Goal: Find specific fact: Find specific fact

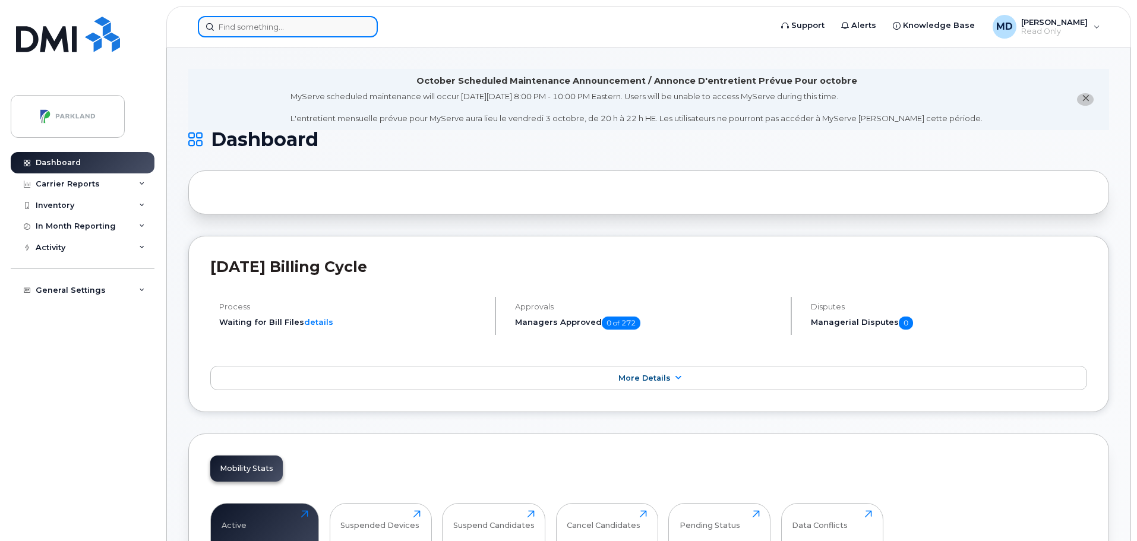
click at [246, 24] on input at bounding box center [288, 26] width 180 height 21
paste input "[PHONE_NUMBER]"
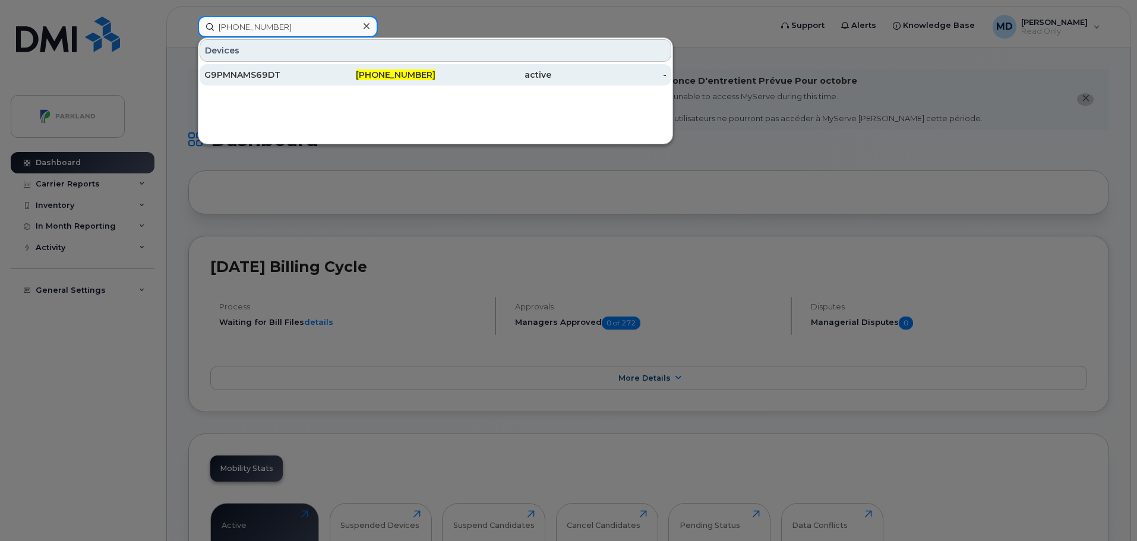
type input "[PHONE_NUMBER]"
click at [251, 83] on div "G9PMNAMS69DT" at bounding box center [262, 74] width 116 height 21
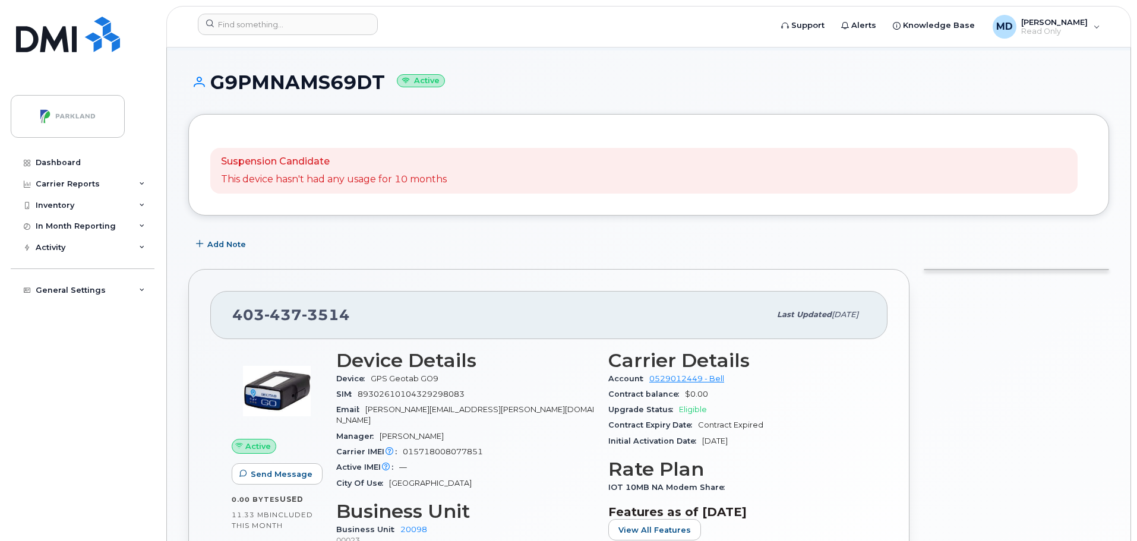
scroll to position [59, 0]
drag, startPoint x: 384, startPoint y: 75, endPoint x: 216, endPoint y: 72, distance: 168.1
click at [216, 72] on h1 "G9PMNAMS69DT Active" at bounding box center [648, 81] width 921 height 21
copy h1 "G9PMNAMS69DT"
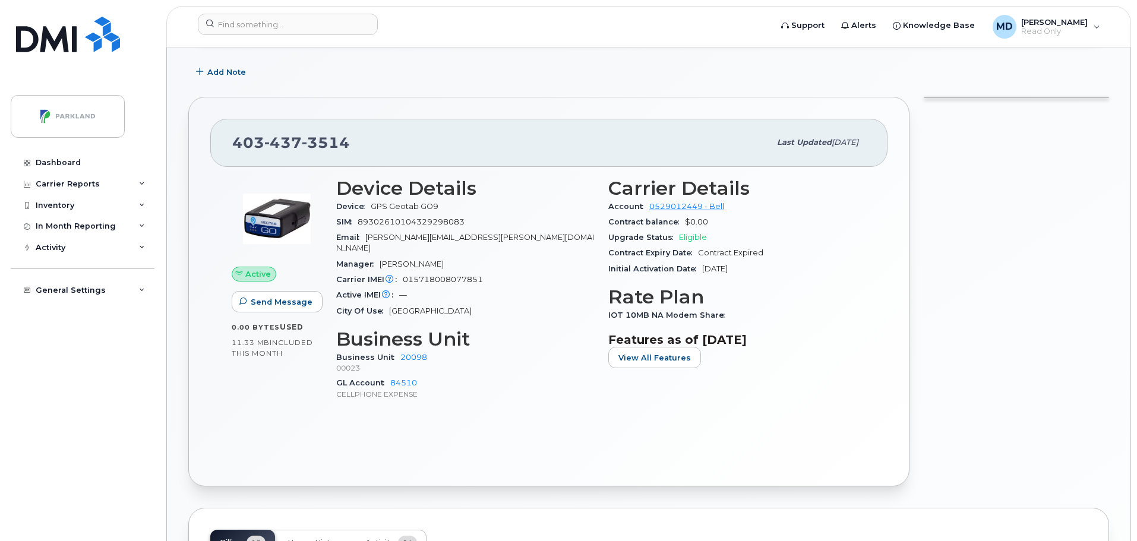
scroll to position [238, 0]
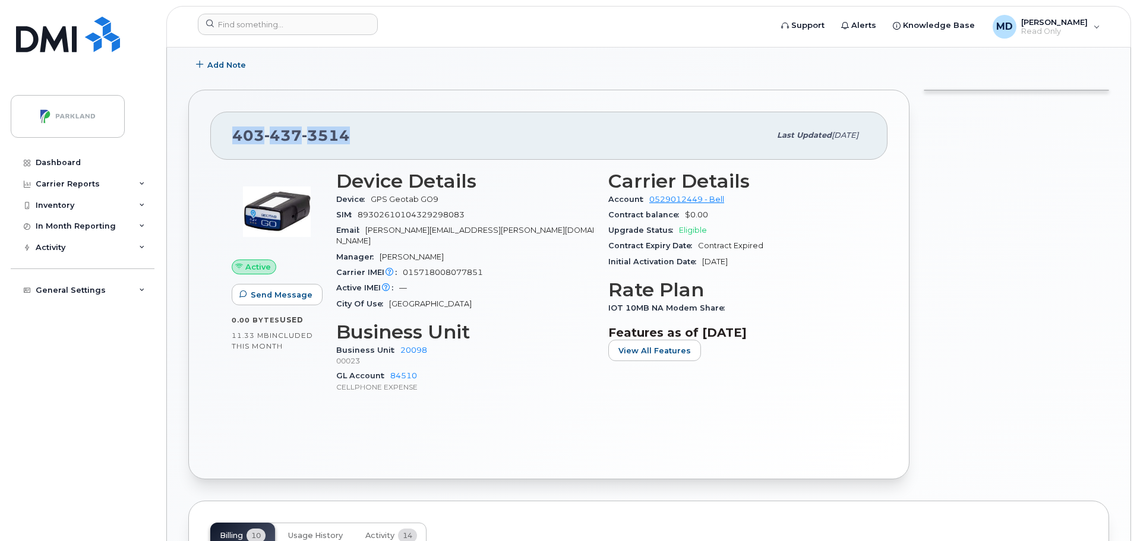
drag, startPoint x: 365, startPoint y: 138, endPoint x: 215, endPoint y: 140, distance: 149.7
click at [215, 140] on div "403 437 3514 Last updated Aug 26, 2025" at bounding box center [548, 136] width 677 height 48
copy span "403 437 3514"
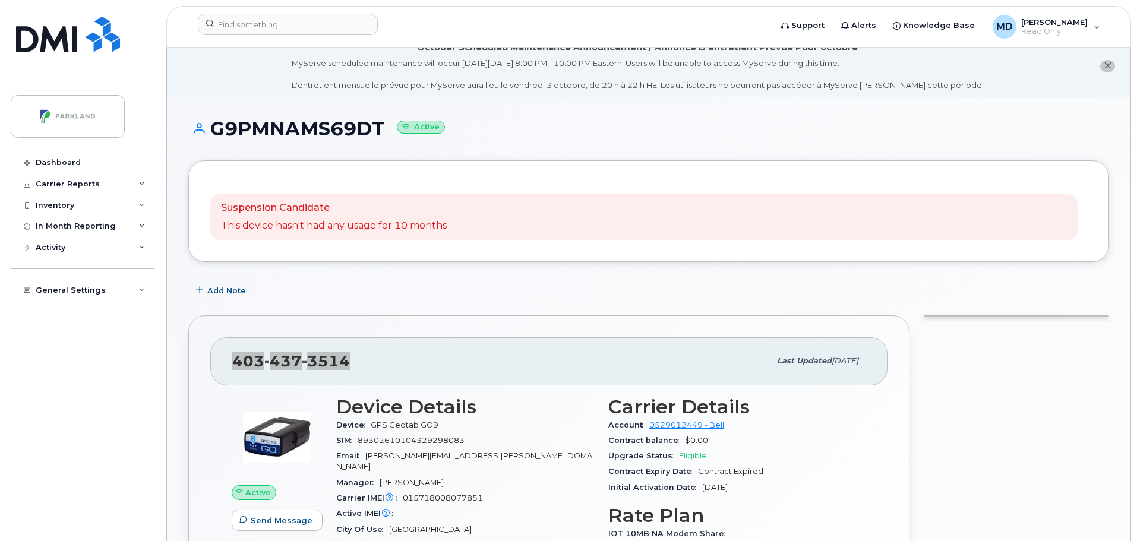
scroll to position [0, 0]
